Goal: Task Accomplishment & Management: Use online tool/utility

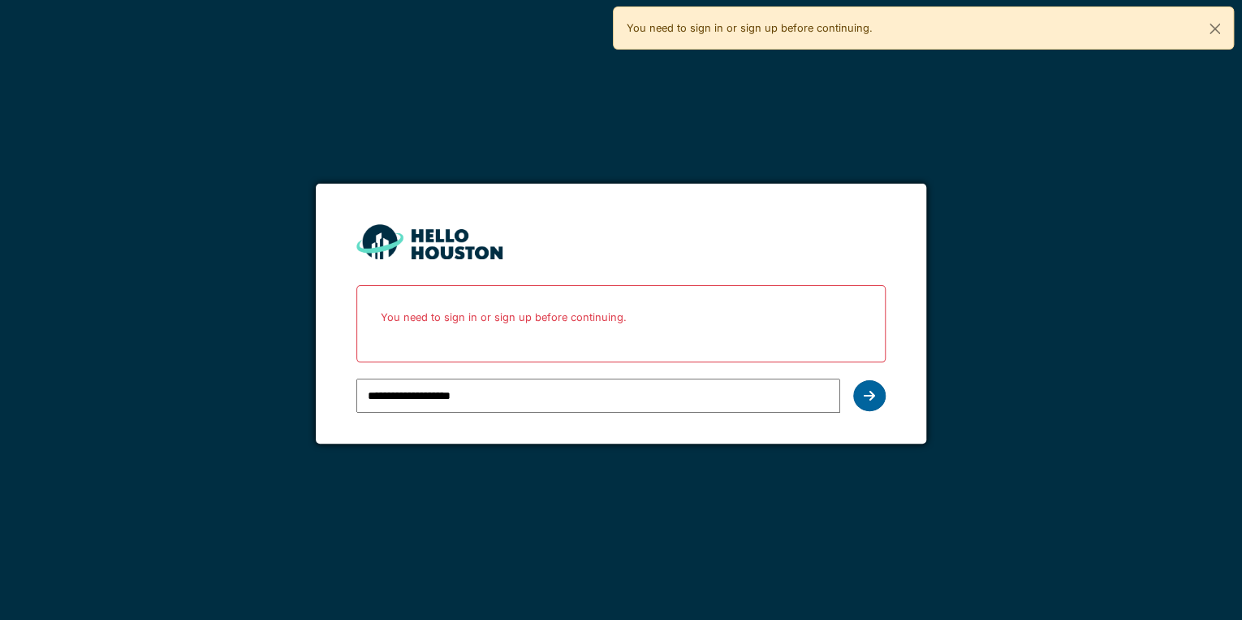
click at [870, 400] on icon at bounding box center [869, 395] width 11 height 13
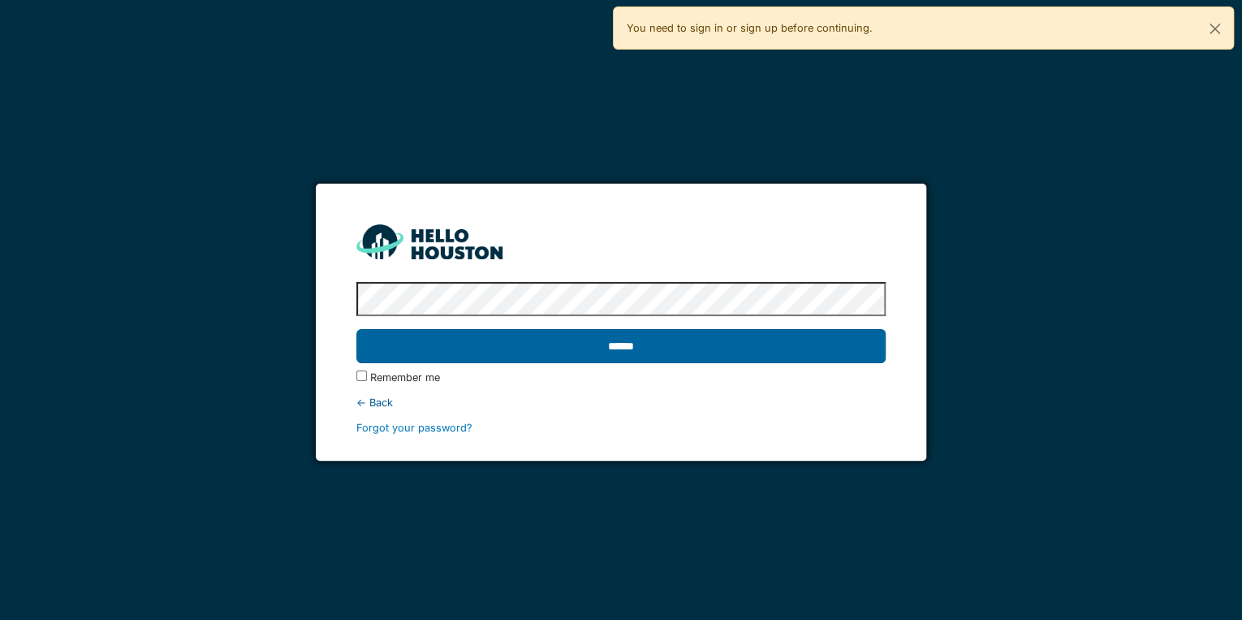
click at [647, 351] on input "******" at bounding box center [620, 346] width 529 height 34
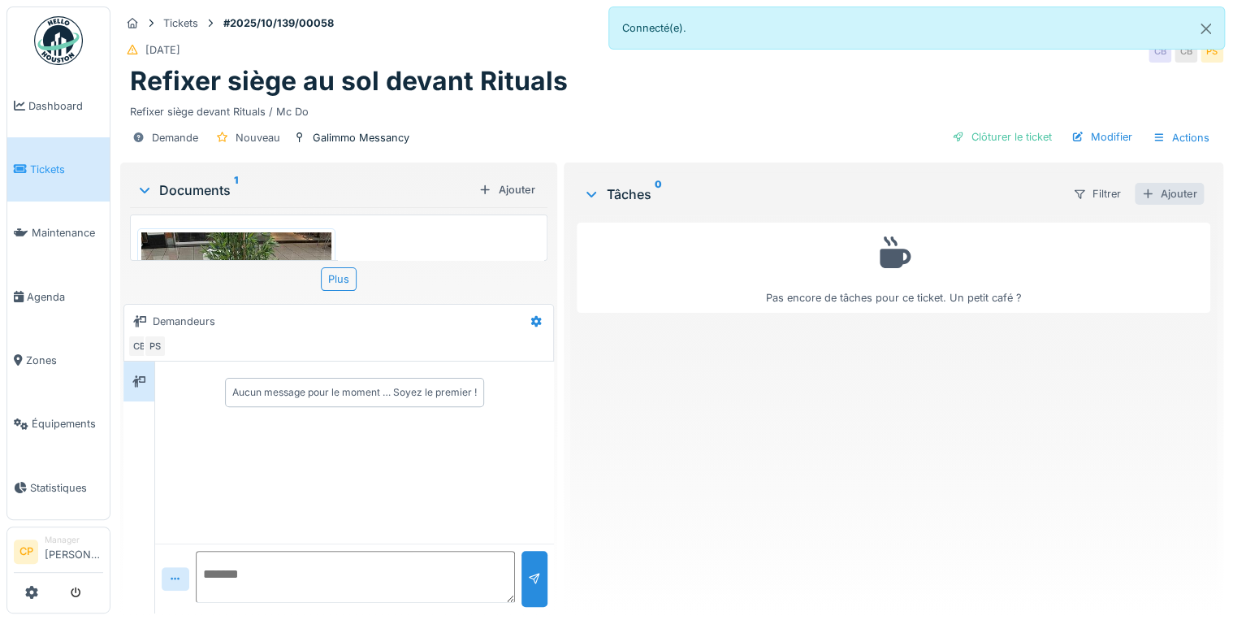
click at [1149, 195] on div "Ajouter" at bounding box center [1168, 194] width 69 height 22
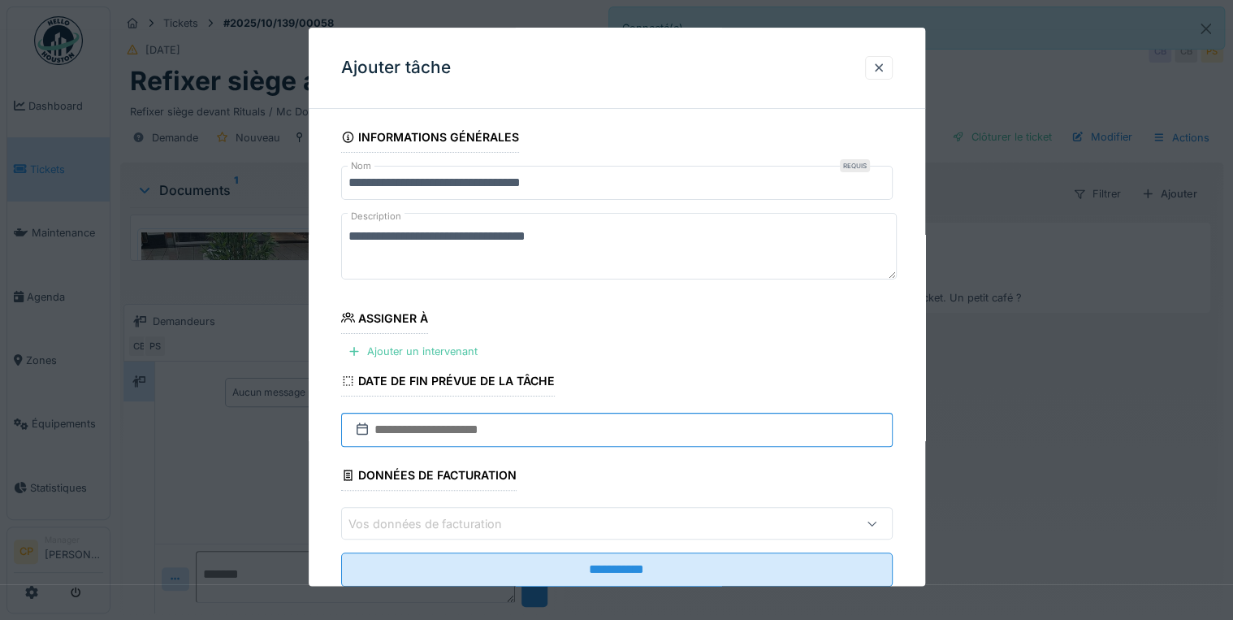
click at [421, 422] on input "text" at bounding box center [616, 430] width 551 height 34
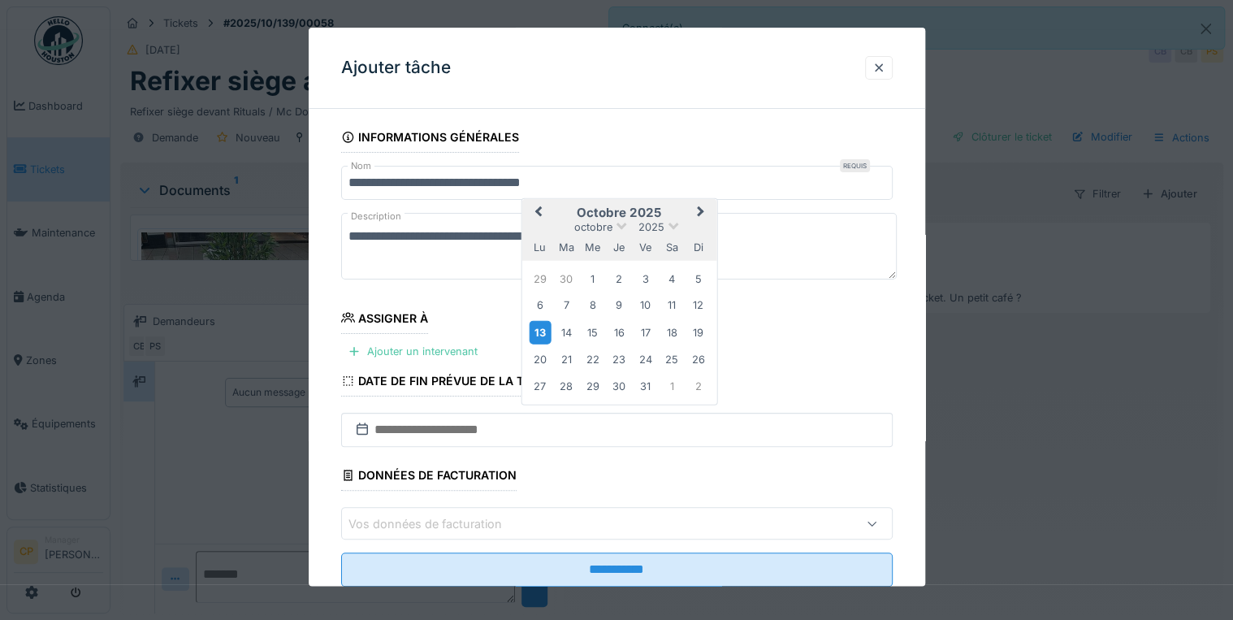
click at [542, 335] on div "13" at bounding box center [540, 333] width 22 height 24
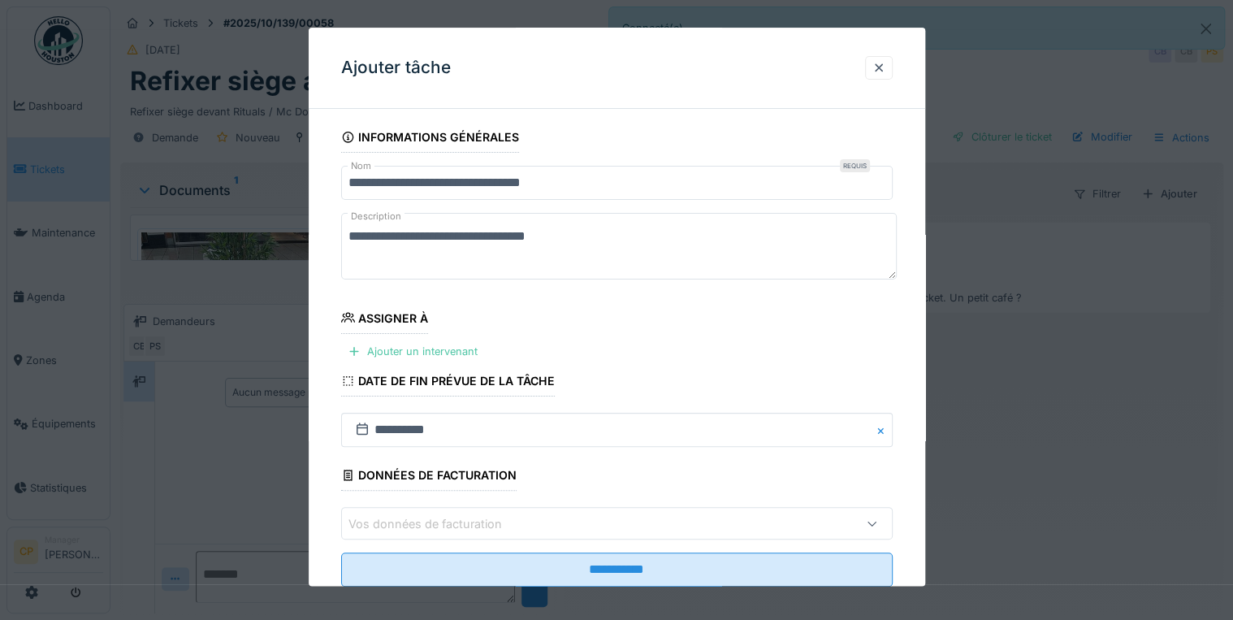
click at [886, 429] on button "Close" at bounding box center [884, 430] width 18 height 34
click at [430, 352] on div "Ajouter un intervenant" at bounding box center [412, 351] width 143 height 22
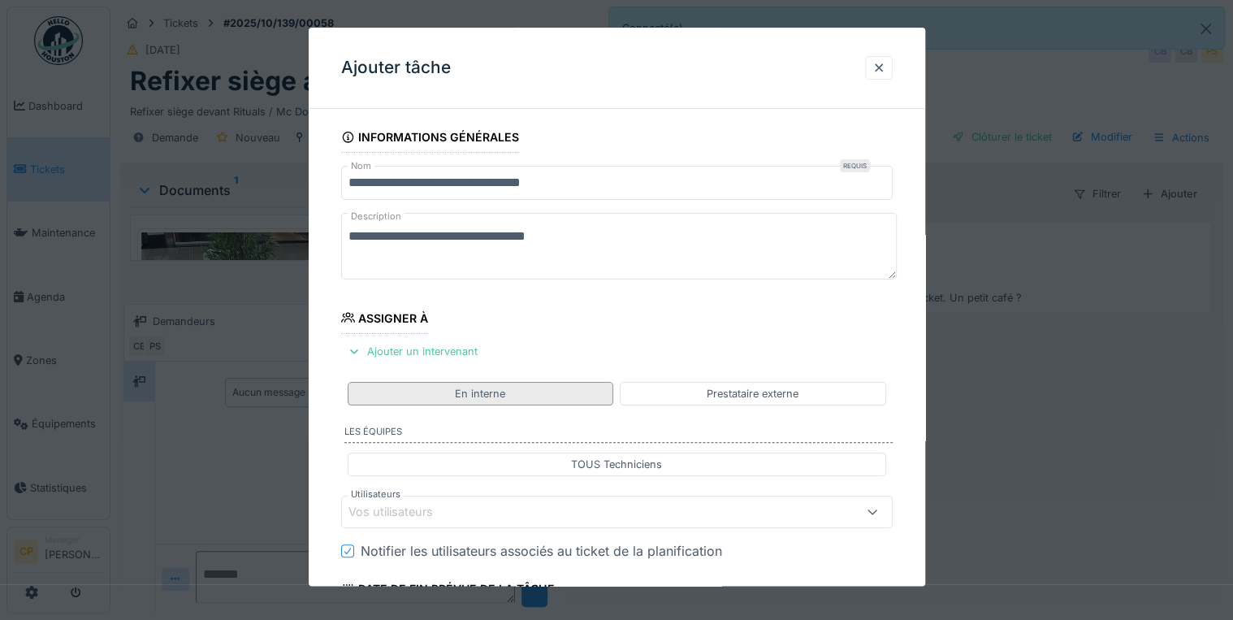
click at [572, 393] on div "En interne" at bounding box center [481, 394] width 266 height 24
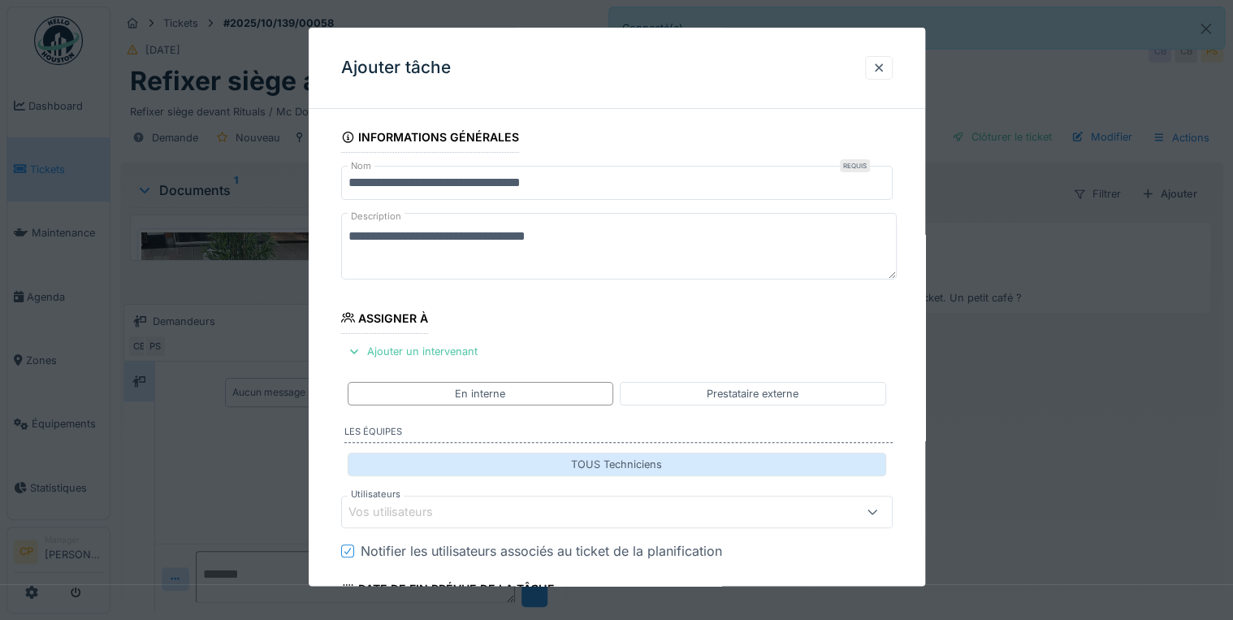
click at [467, 457] on div "TOUS Techniciens" at bounding box center [617, 464] width 538 height 24
type input "**********"
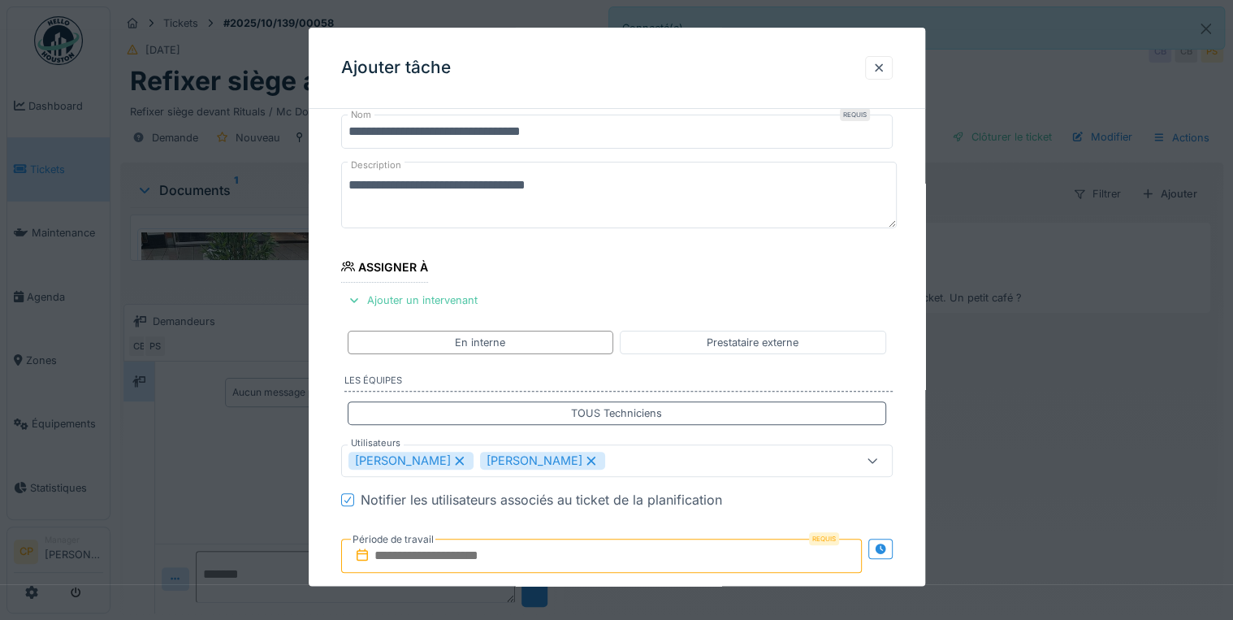
scroll to position [130, 0]
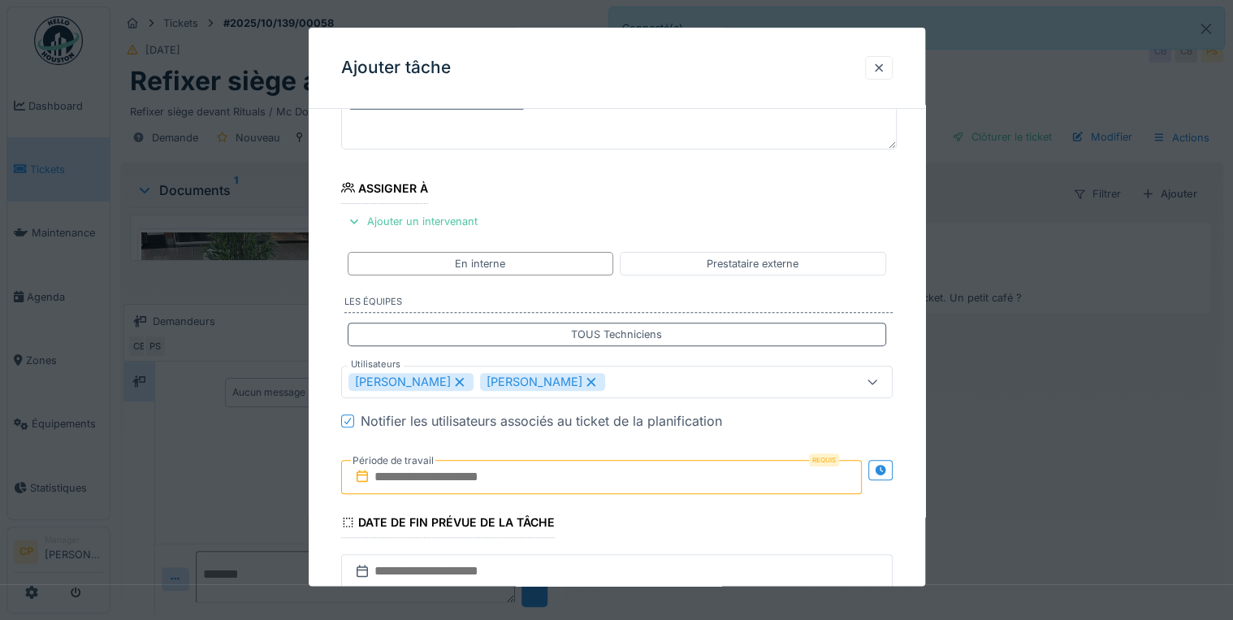
click at [488, 474] on input "text" at bounding box center [601, 477] width 521 height 34
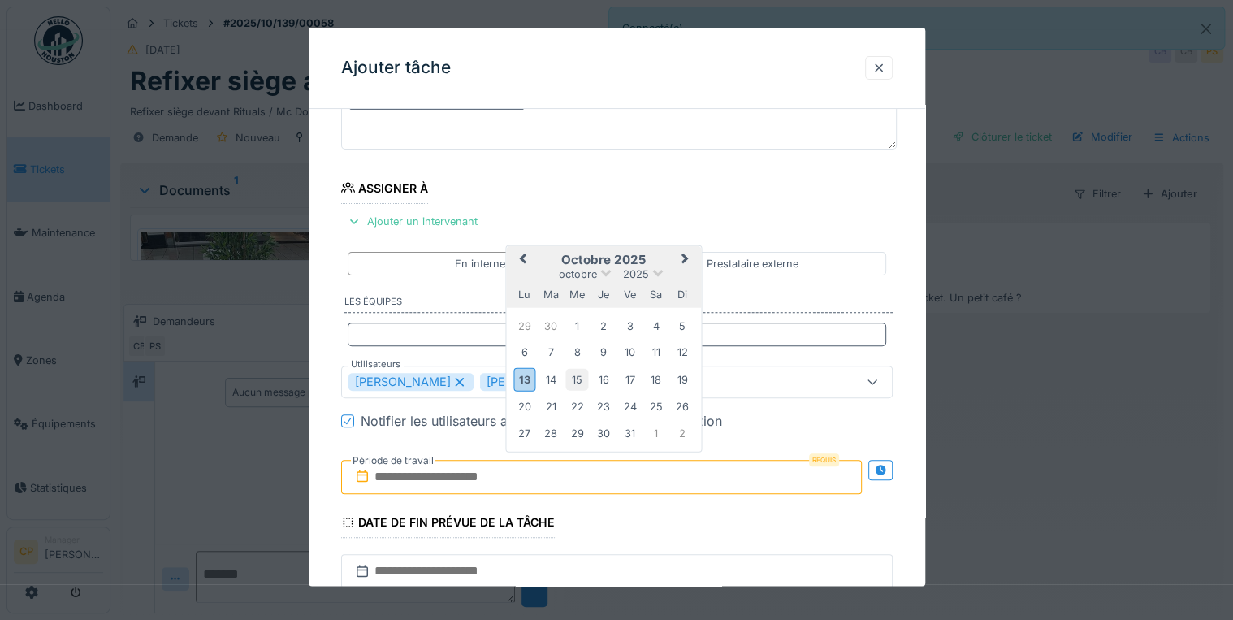
click at [575, 382] on div "15" at bounding box center [577, 380] width 22 height 22
click at [533, 384] on div "13" at bounding box center [524, 380] width 22 height 24
click at [585, 384] on div "15" at bounding box center [577, 380] width 22 height 22
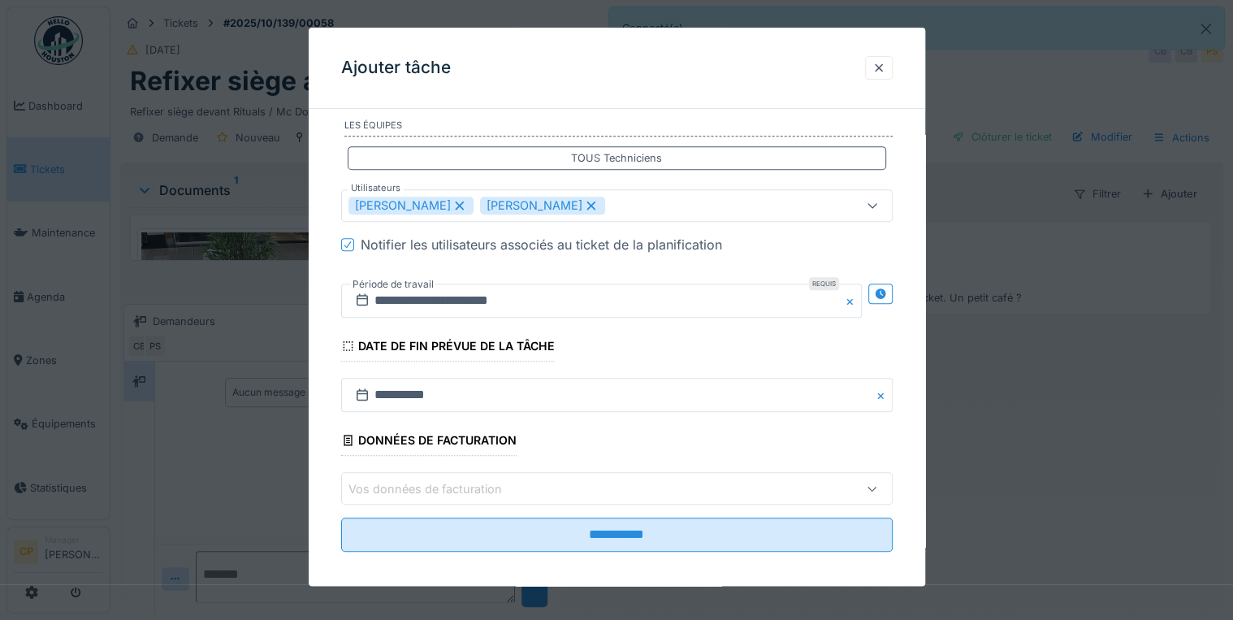
scroll to position [315, 0]
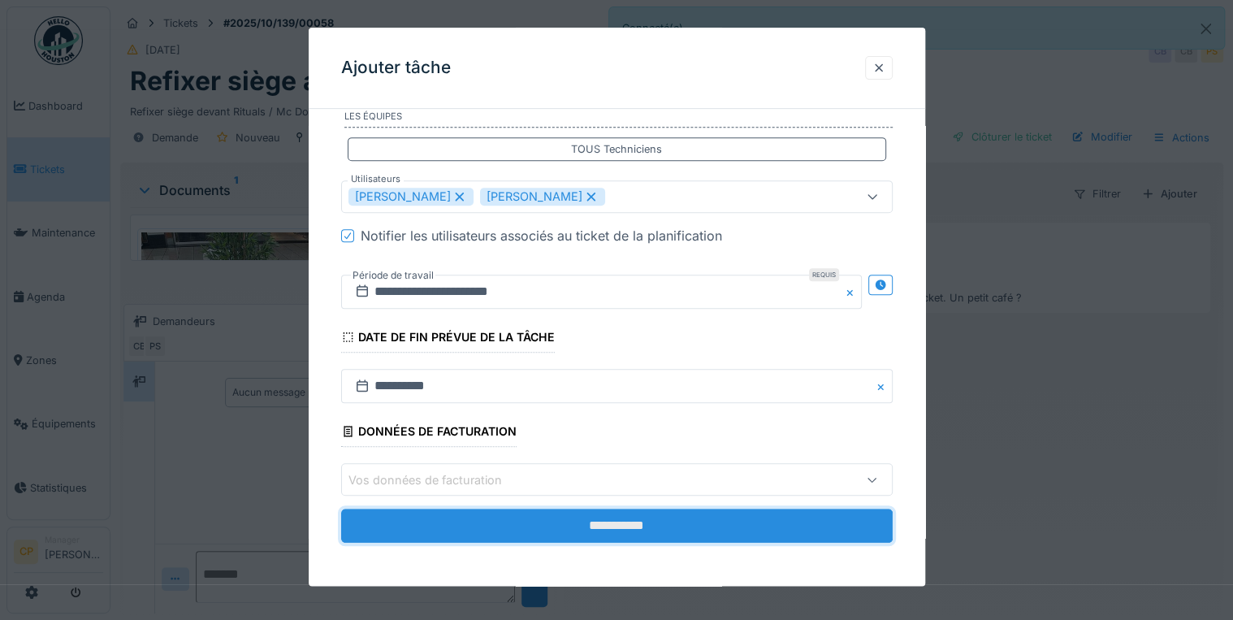
click at [670, 520] on input "**********" at bounding box center [616, 526] width 551 height 34
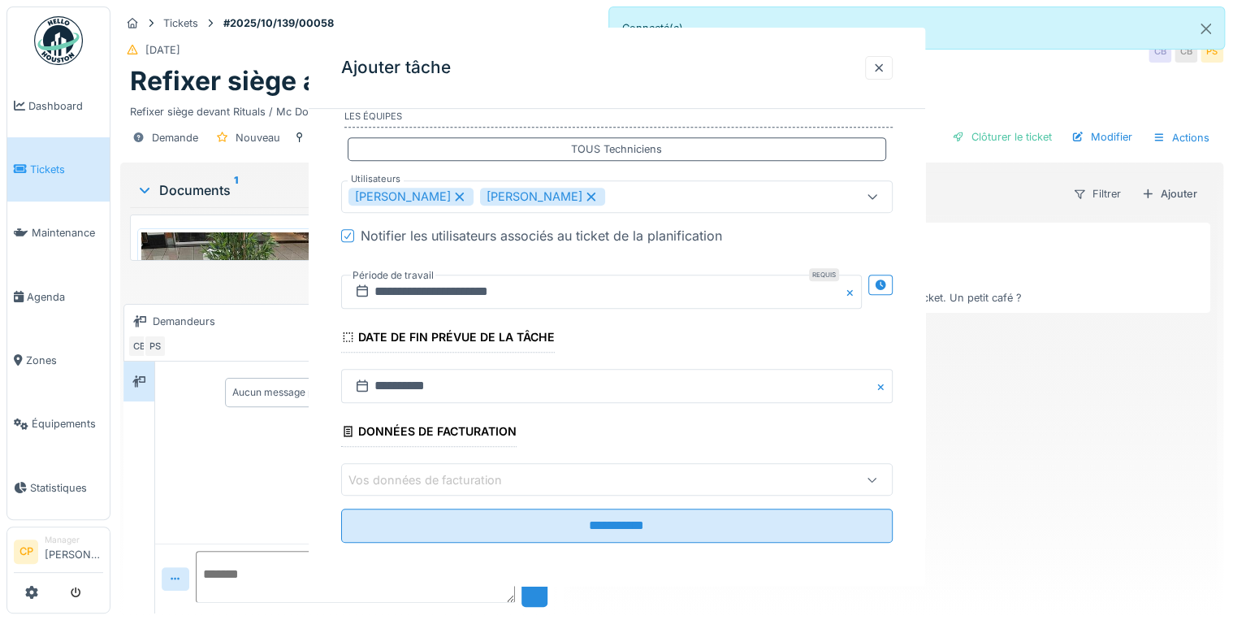
scroll to position [0, 0]
